Goal: Information Seeking & Learning: Understand process/instructions

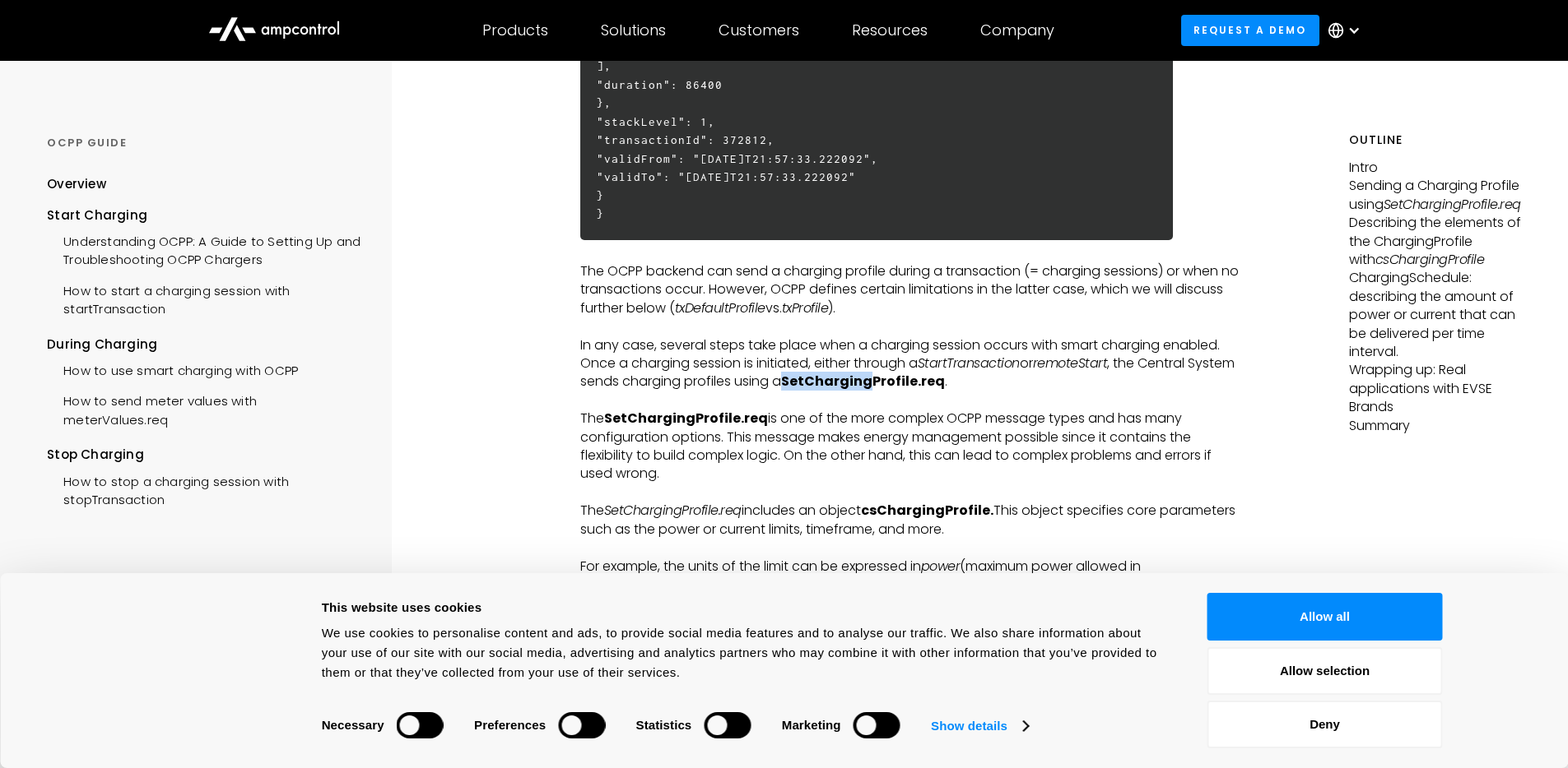
scroll to position [1131, 0]
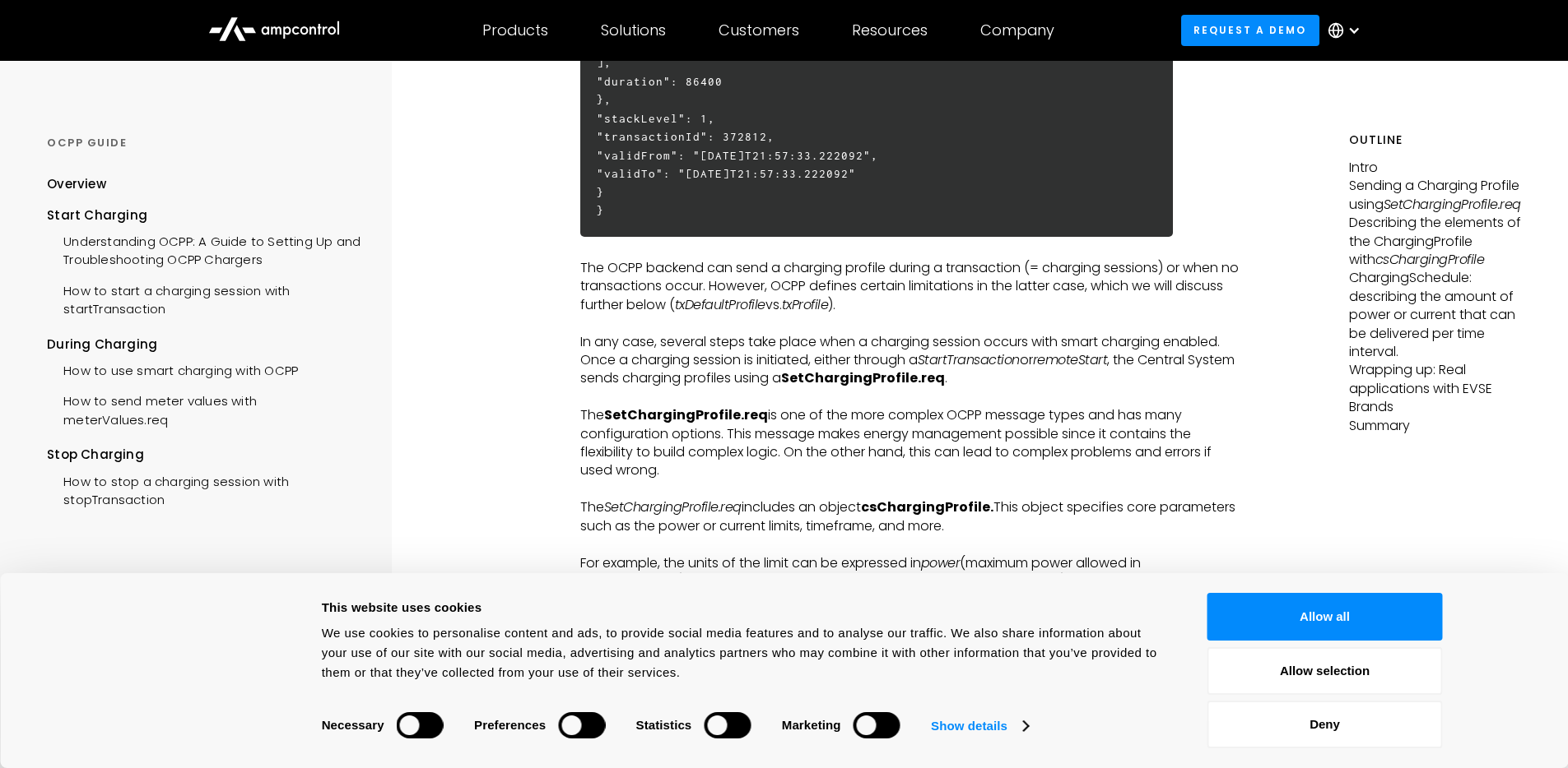
click at [796, 400] on p "‍" at bounding box center [909, 397] width 659 height 18
click at [1304, 709] on button "Deny" at bounding box center [1324, 725] width 235 height 48
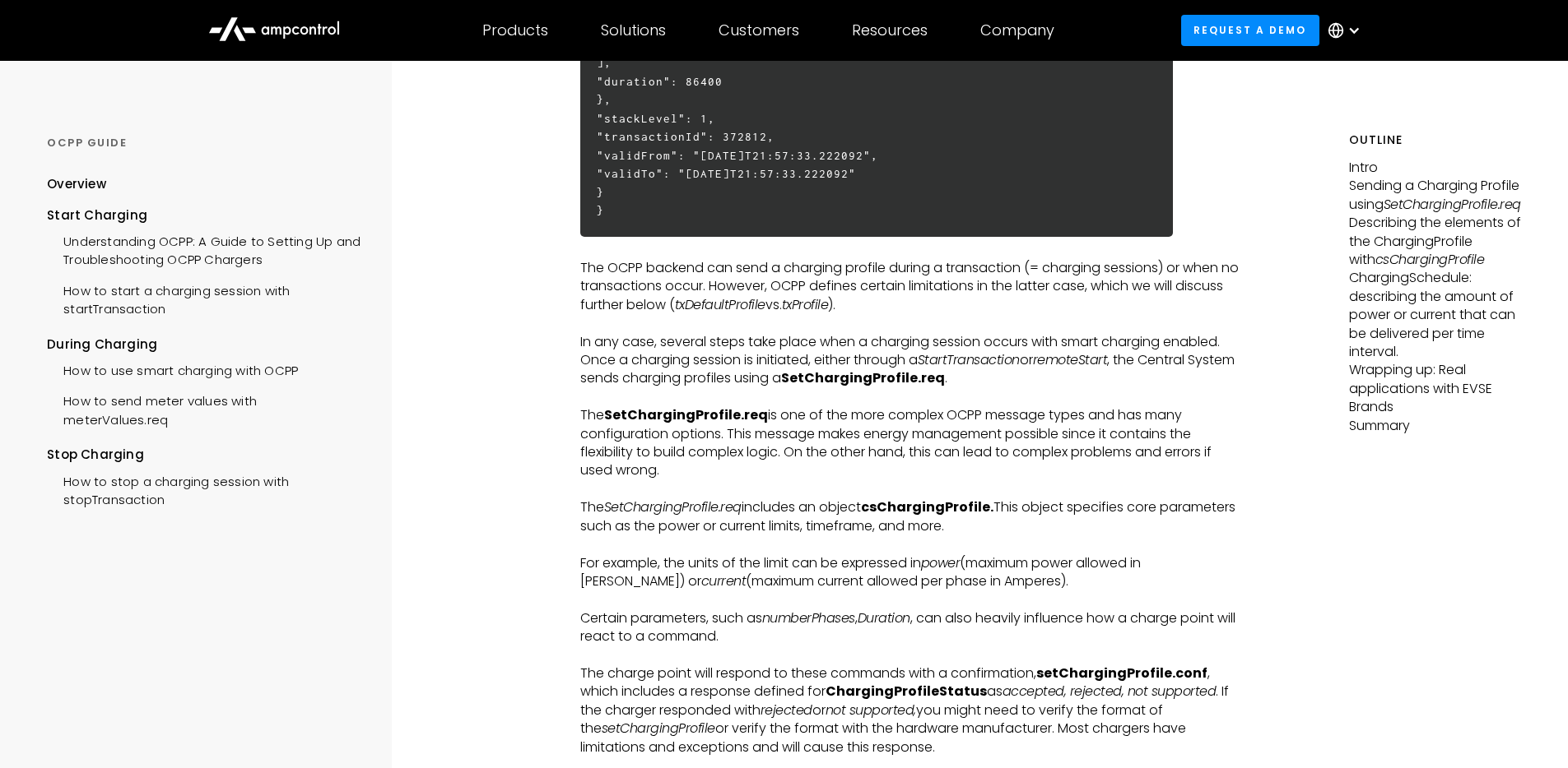
click at [629, 450] on p "The SetChargingProfile.req is one of the more complex OCPP message types and ha…" at bounding box center [909, 443] width 659 height 74
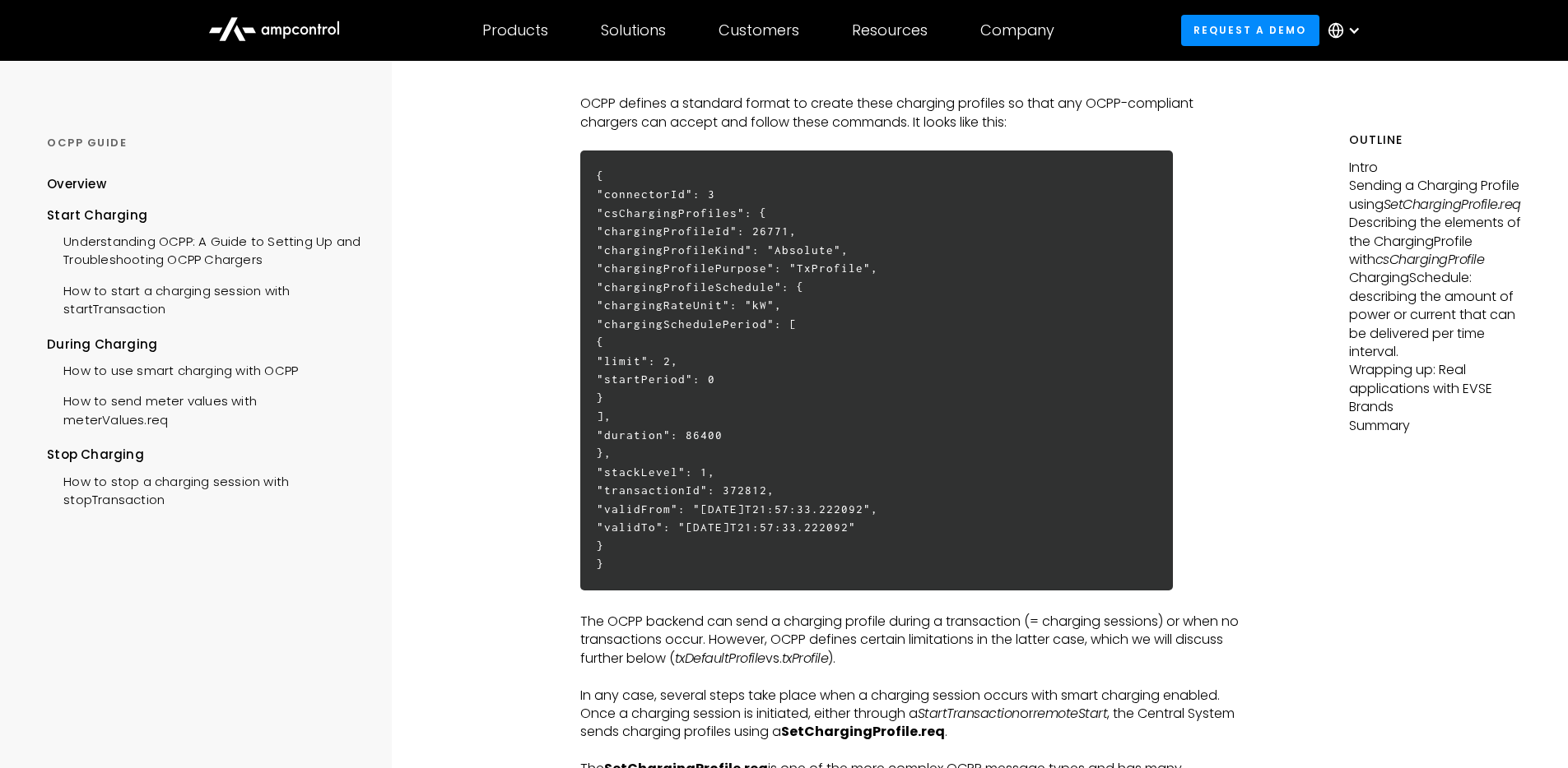
scroll to position [3141, 0]
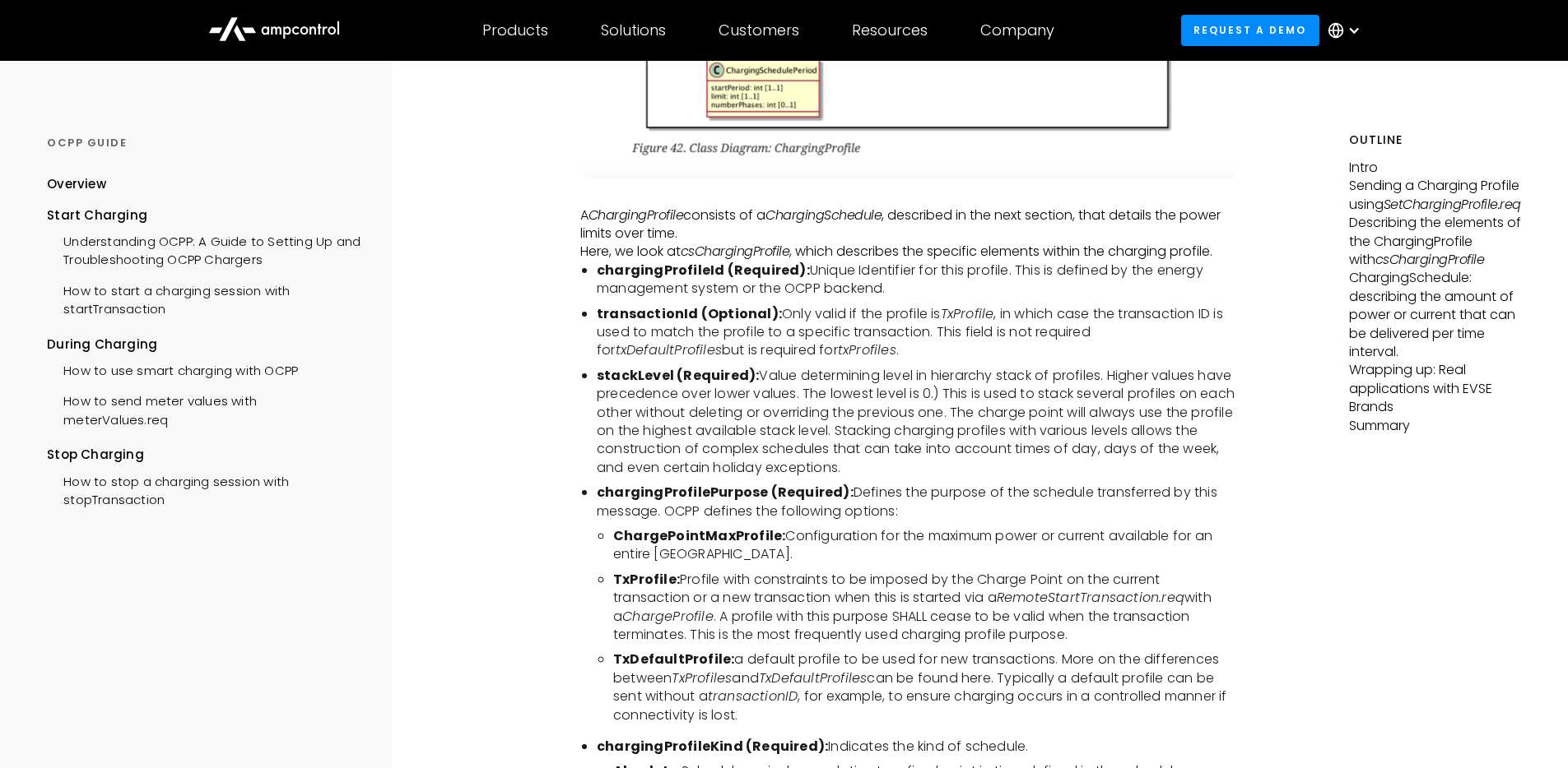
click at [795, 391] on li "stackLevel (Required): Value determining level in hierarchy stack of profiles. …" at bounding box center [918, 422] width 643 height 110
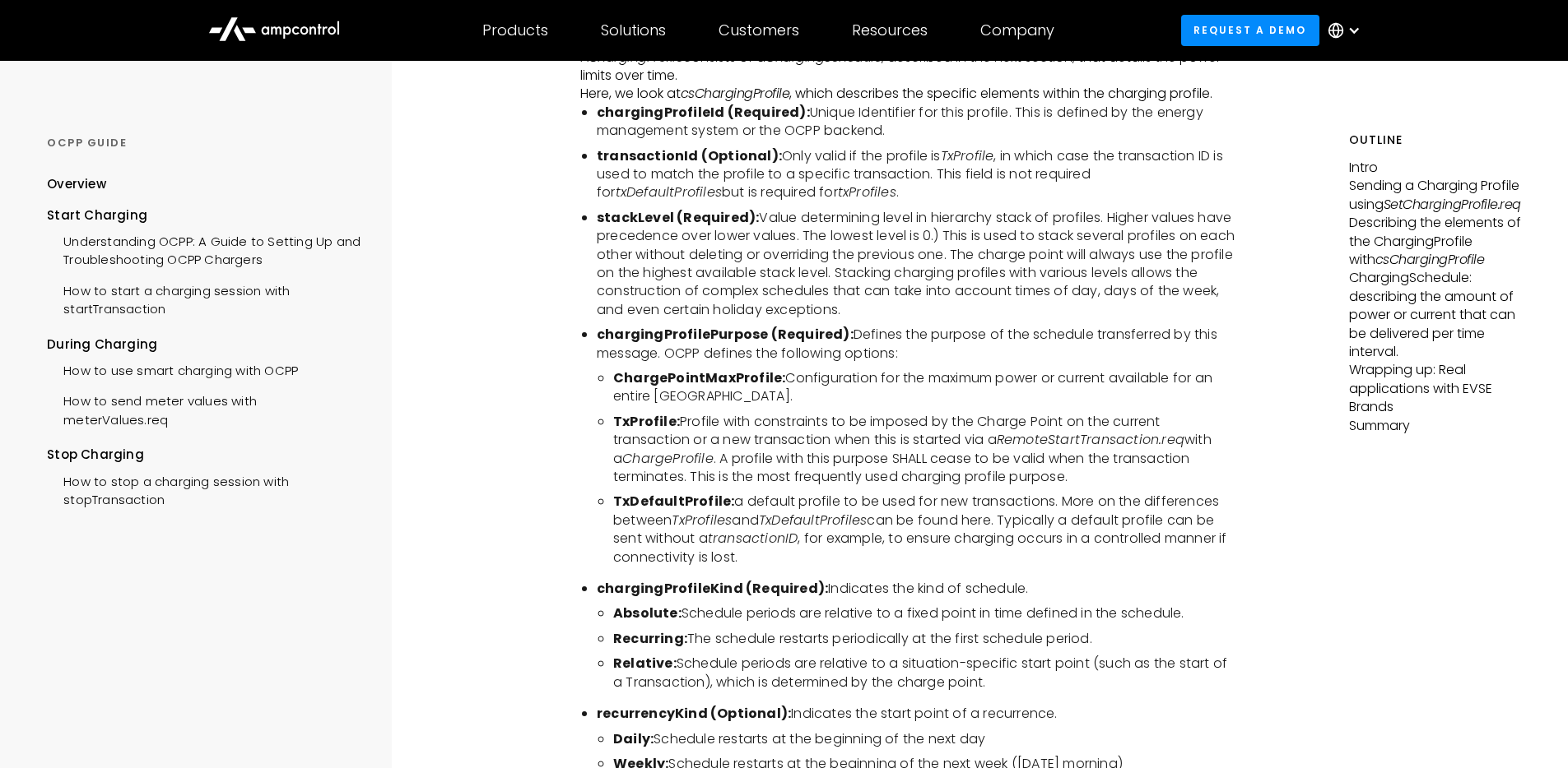
scroll to position [3333, 0]
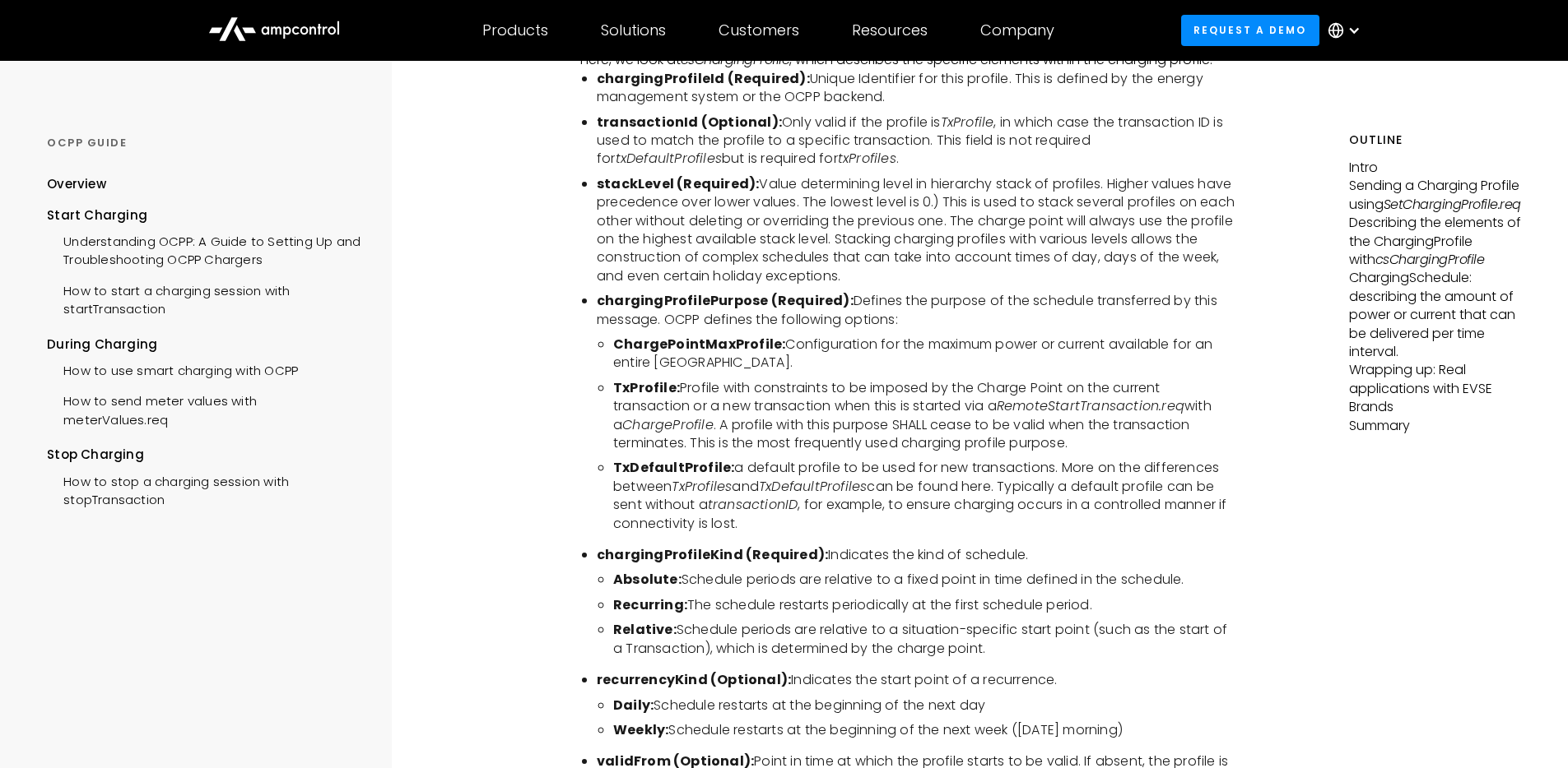
click at [711, 352] on b "ChargePointMaxProfile:" at bounding box center [699, 345] width 172 height 19
copy b "ChargePointMaxProfile"
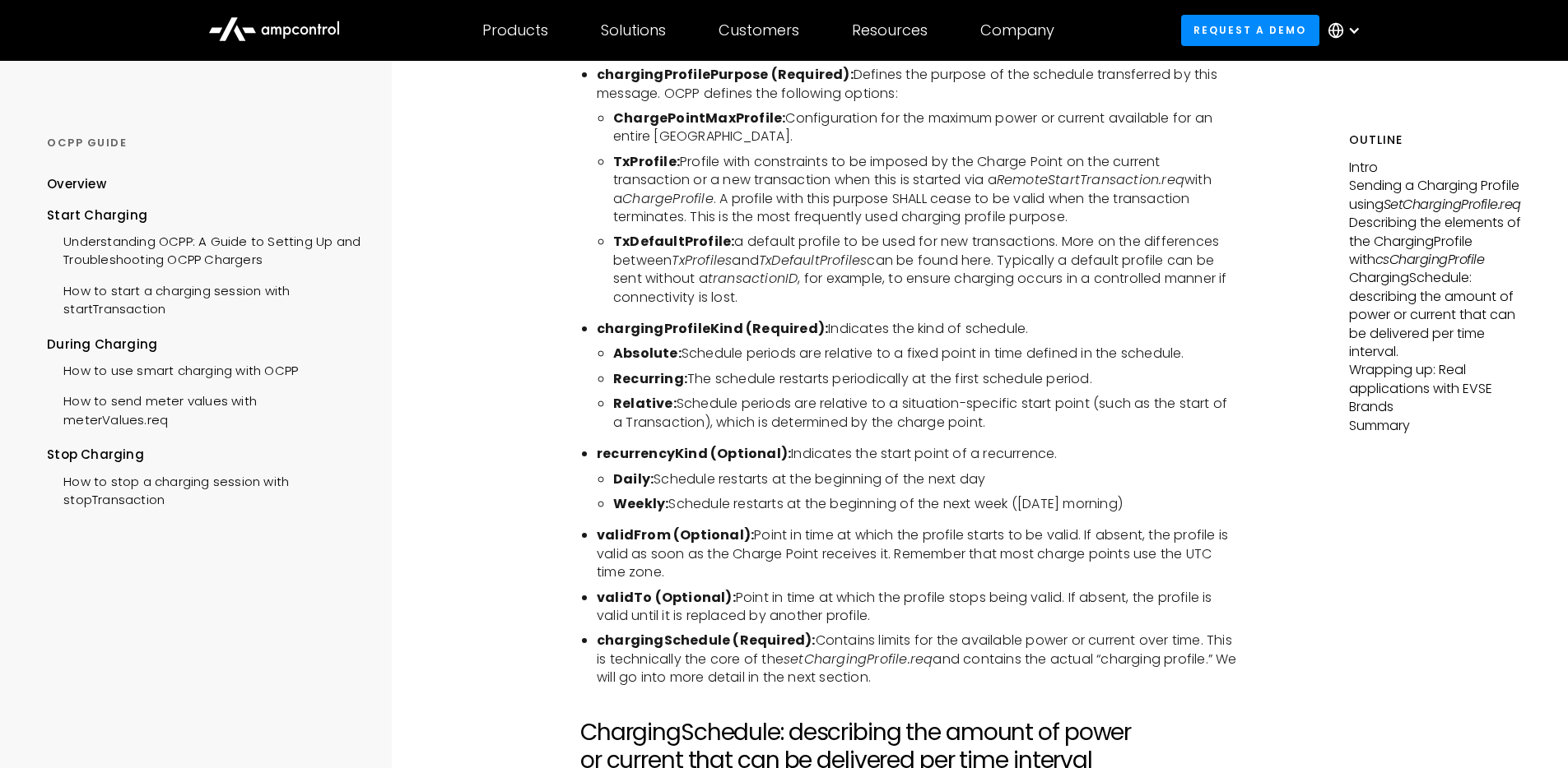
scroll to position [3579, 0]
